Goal: Information Seeking & Learning: Learn about a topic

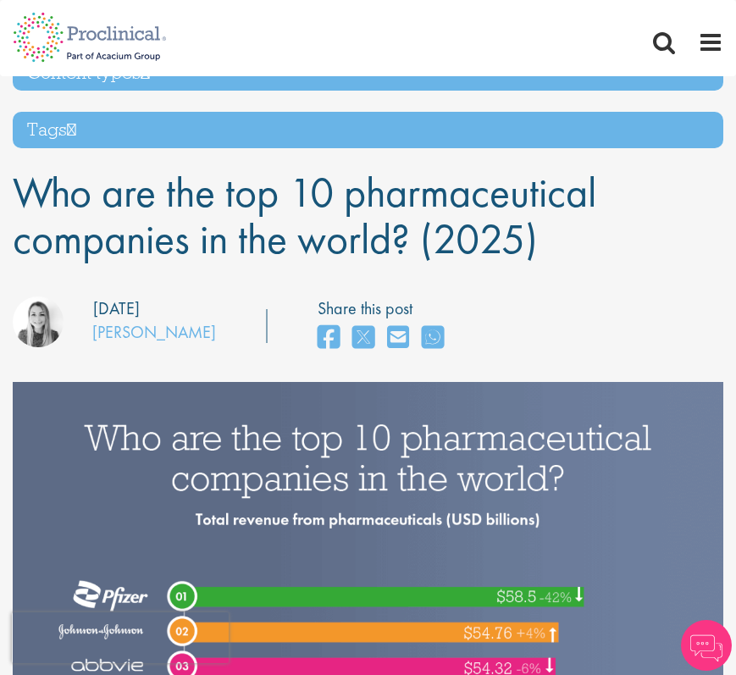
scroll to position [78, 0]
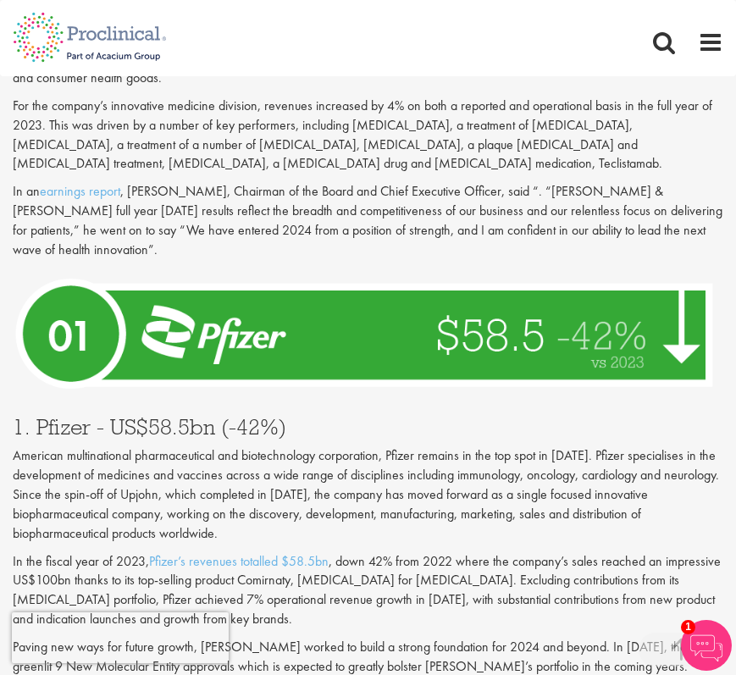
scroll to position [5955, 0]
